Goal: Task Accomplishment & Management: Manage account settings

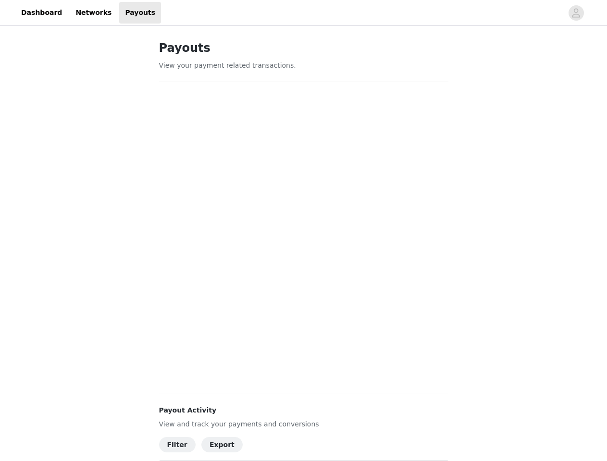
click at [303, 13] on div at bounding box center [362, 13] width 402 height 22
click at [576, 13] on icon "avatar" at bounding box center [575, 12] width 9 height 15
click at [177, 445] on body "Dashboard Networks Payouts Payouts View your payment related transactions. Payo…" at bounding box center [303, 230] width 607 height 461
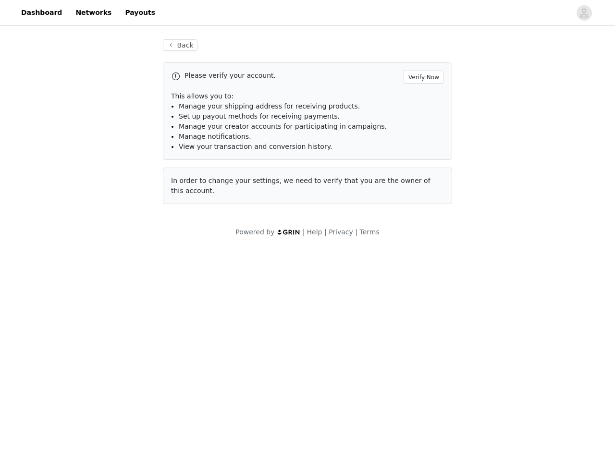
click at [175, 445] on body "Dashboard Networks Payouts Back Please verify your account. Verify Now This all…" at bounding box center [307, 230] width 615 height 461
click at [214, 445] on body "Dashboard Networks Payouts Back Please verify your account. Verify Now This all…" at bounding box center [307, 230] width 615 height 461
